Goal: Task Accomplishment & Management: Use online tool/utility

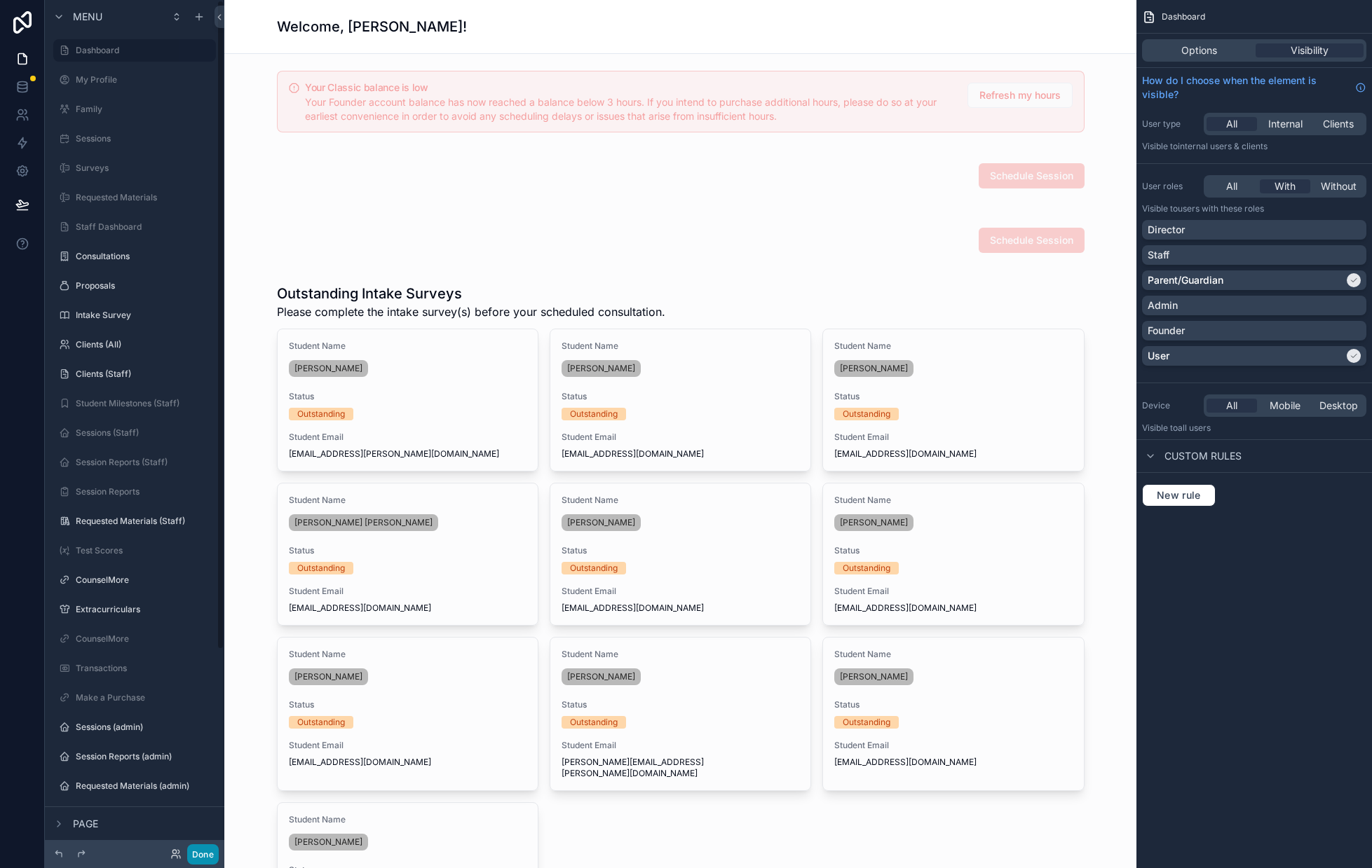
click at [199, 855] on button "Done" at bounding box center [203, 854] width 32 height 20
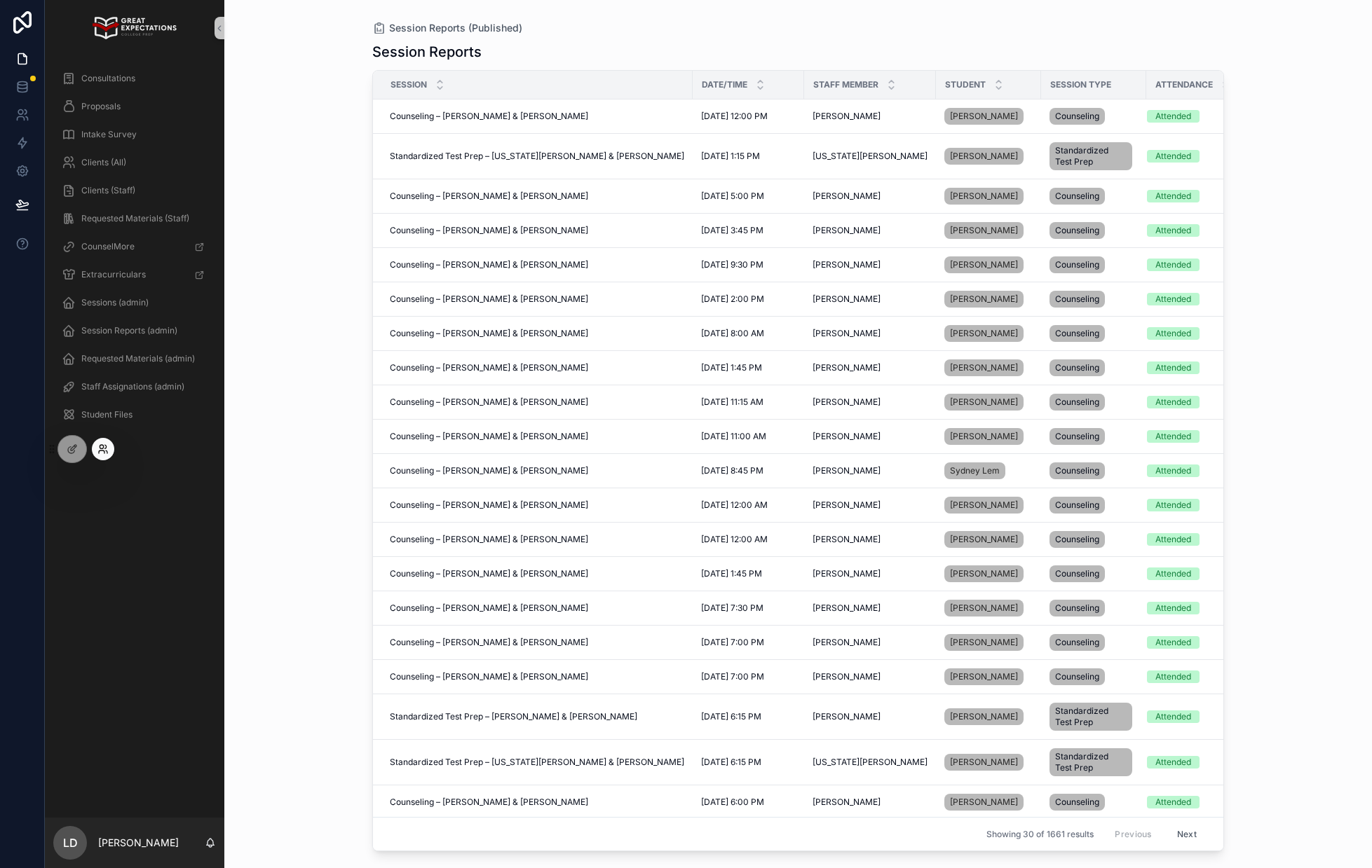
click at [99, 453] on icon at bounding box center [102, 452] width 6 height 3
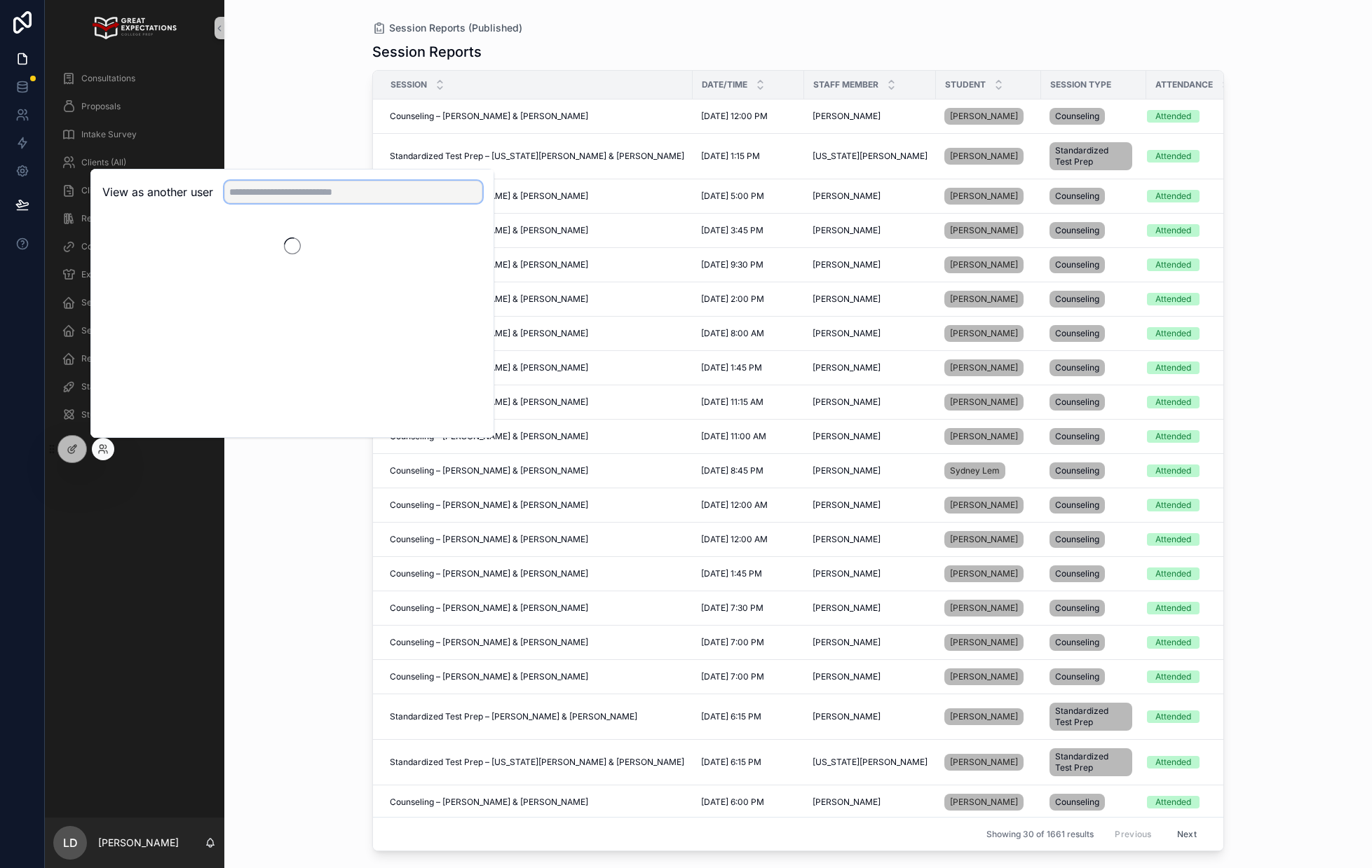
click at [281, 197] on input "text" at bounding box center [353, 192] width 258 height 23
type input "*****"
click at [455, 246] on button "Select" at bounding box center [464, 243] width 37 height 20
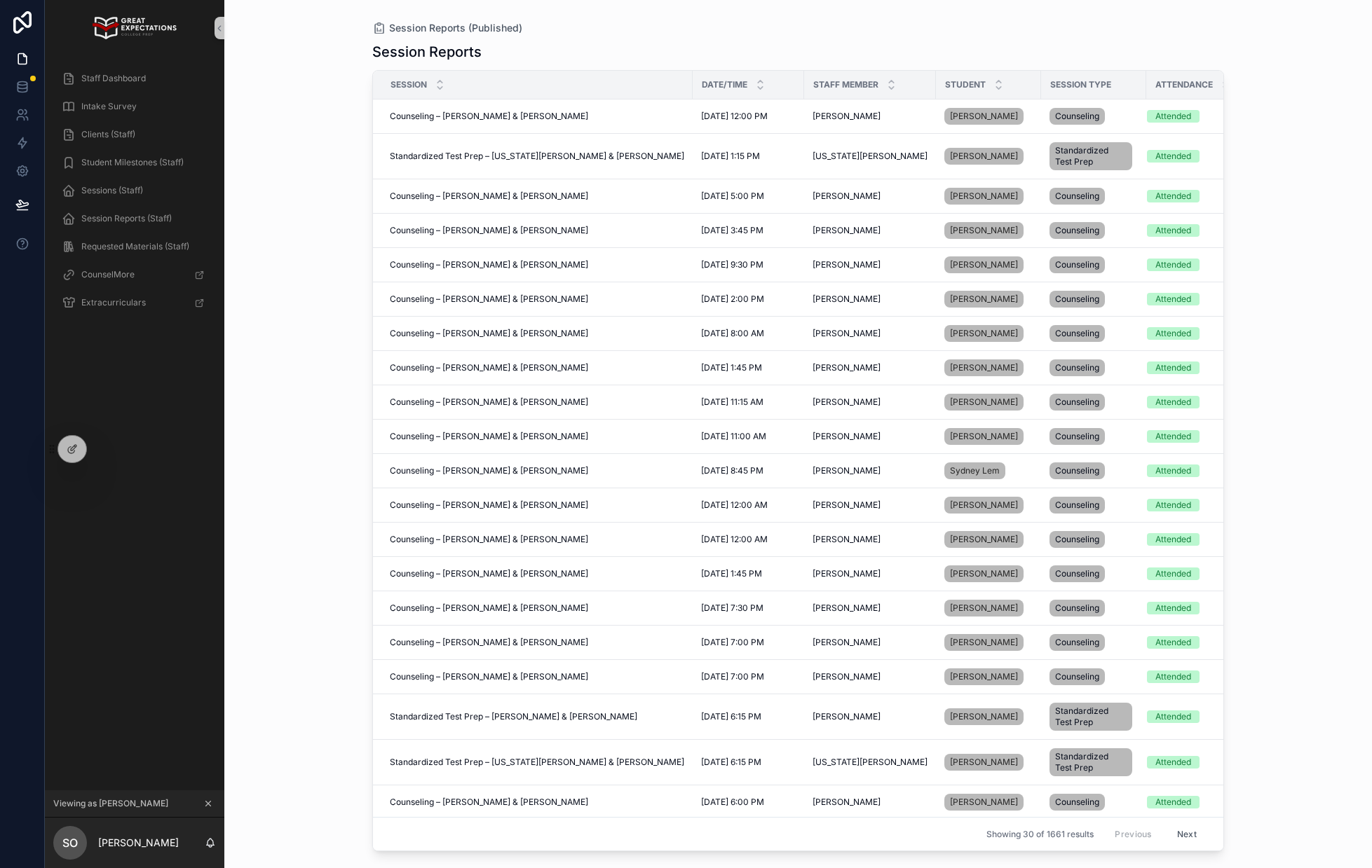
click at [128, 121] on div "Clients (Staff)" at bounding box center [134, 135] width 179 height 28
click at [128, 126] on div "Clients (Staff)" at bounding box center [134, 135] width 146 height 23
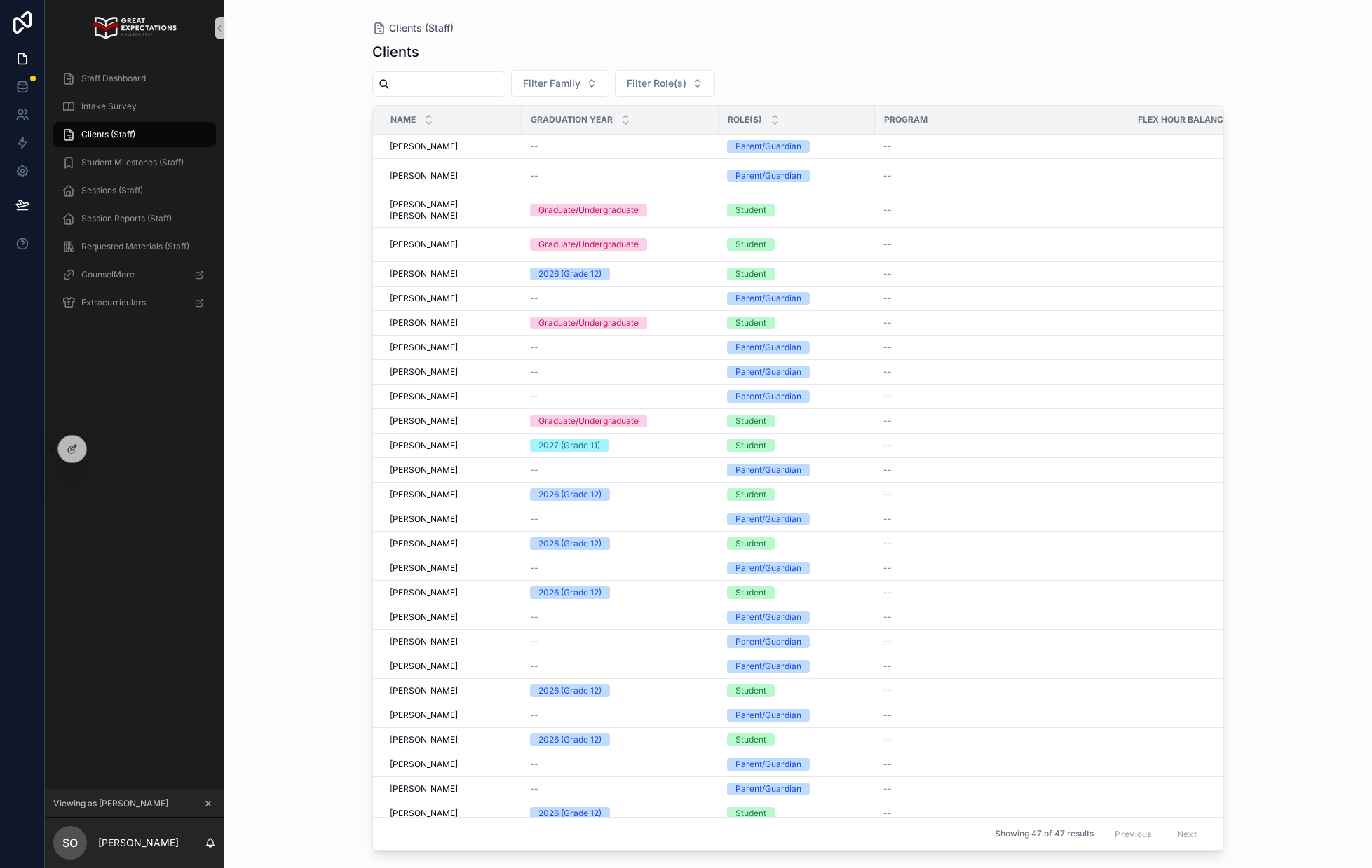
click at [427, 78] on input "scrollable content" at bounding box center [447, 84] width 115 height 20
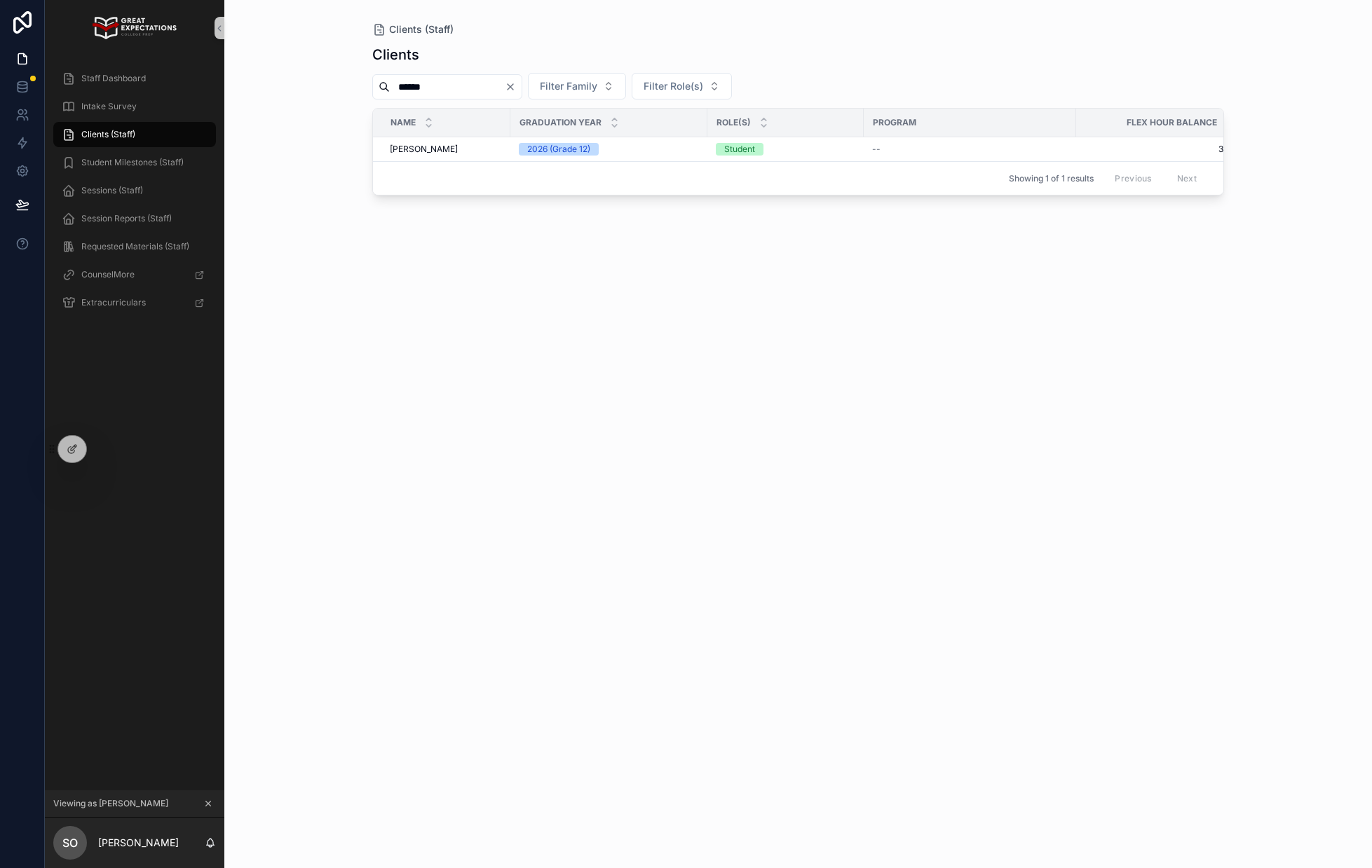
type input "******"
click at [516, 85] on icon "Clear" at bounding box center [510, 87] width 11 height 11
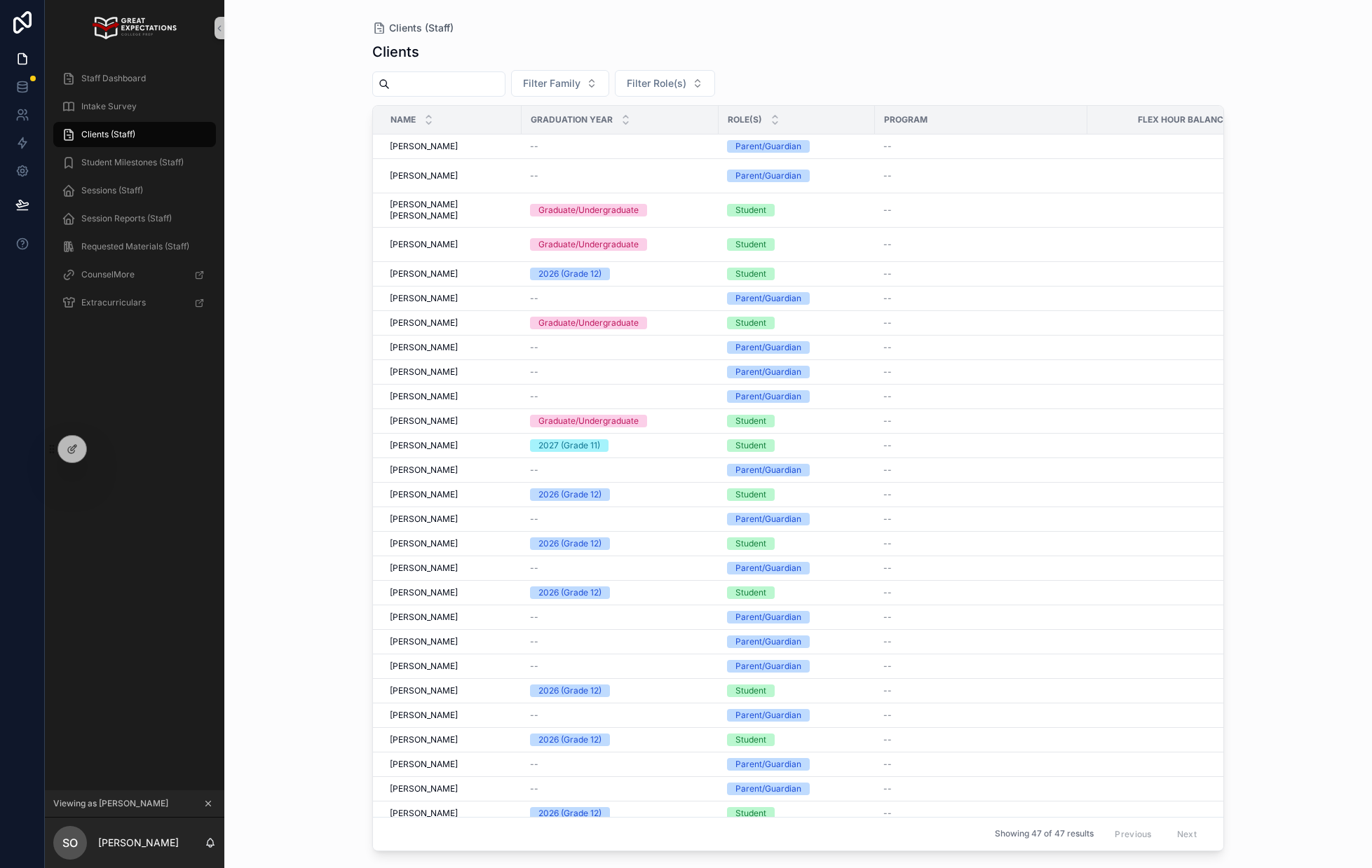
click at [130, 64] on div "Staff Dashboard" at bounding box center [134, 78] width 179 height 28
click at [127, 76] on span "Staff Dashboard" at bounding box center [113, 78] width 64 height 11
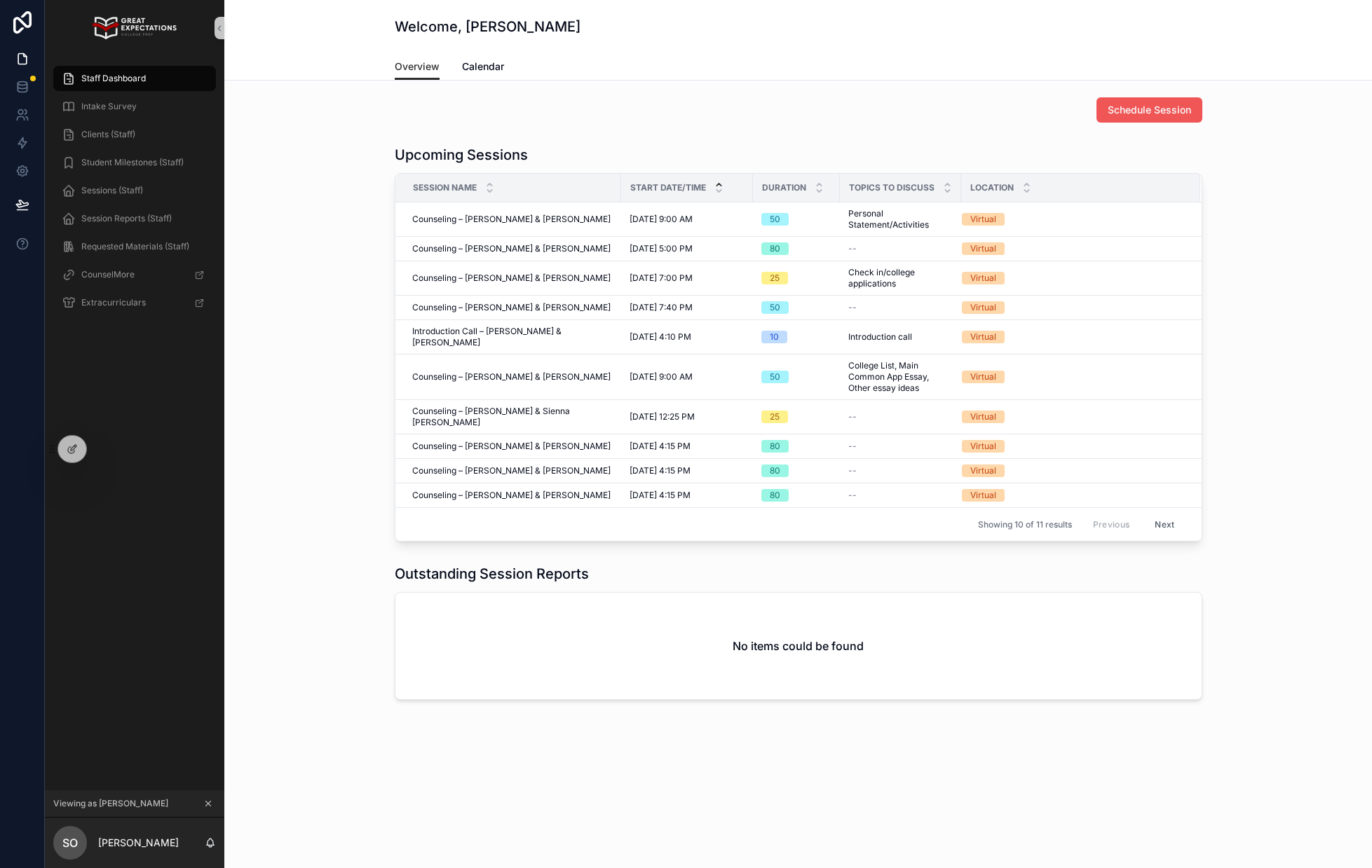
click at [1159, 101] on button "Schedule Session" at bounding box center [1149, 110] width 106 height 25
